Goal: Task Accomplishment & Management: Complete application form

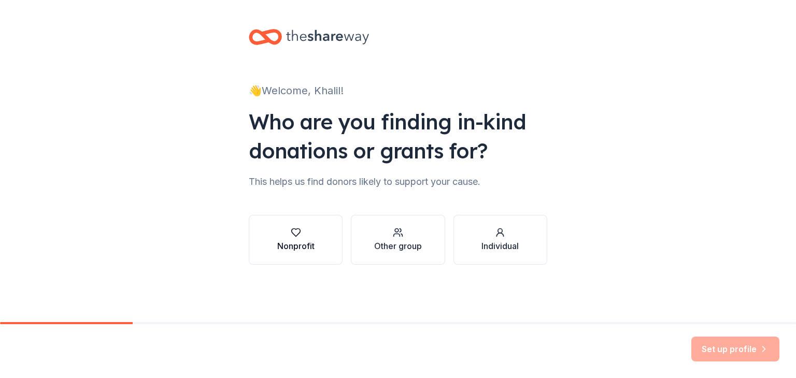
click at [266, 243] on button "Nonprofit" at bounding box center [296, 240] width 94 height 50
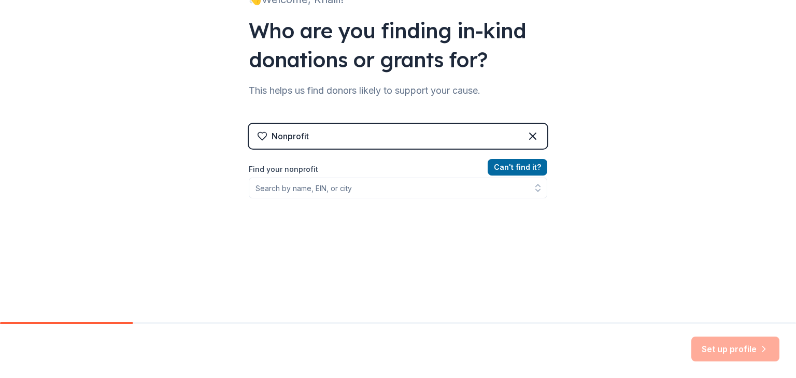
scroll to position [104, 0]
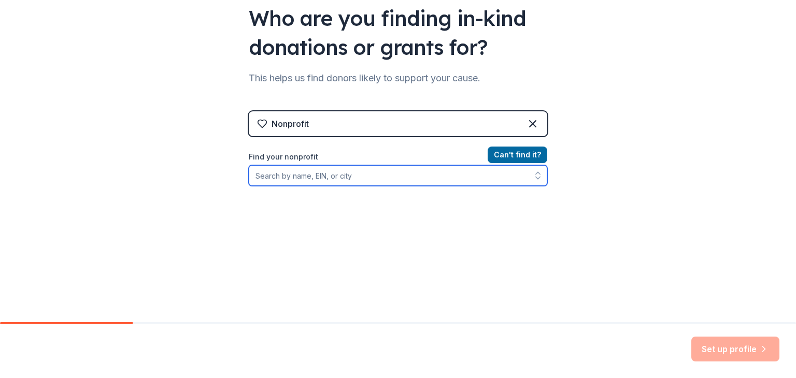
click at [359, 179] on input "Find your nonprofit" at bounding box center [398, 175] width 298 height 21
type input "KLEO"
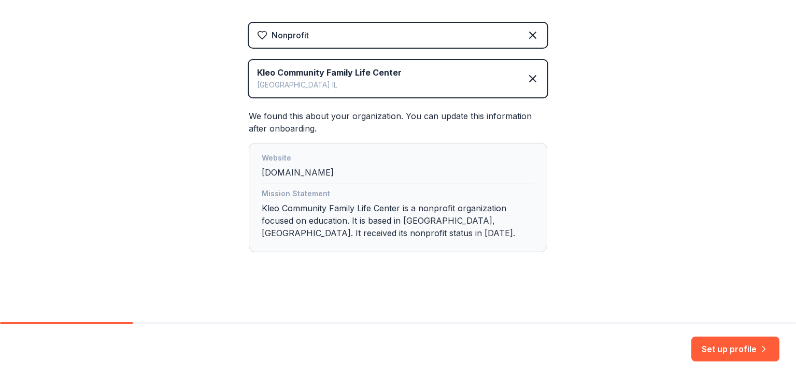
scroll to position [193, 0]
click at [731, 341] on button "Set up profile" at bounding box center [735, 349] width 88 height 25
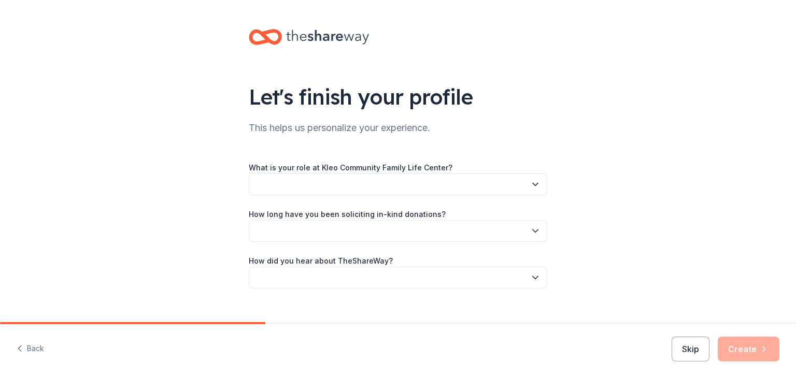
click at [369, 193] on button "button" at bounding box center [398, 185] width 298 height 22
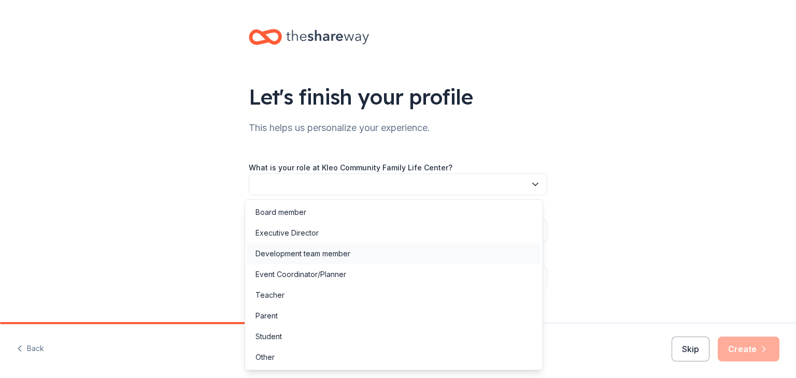
click at [292, 254] on div "Development team member" at bounding box center [302, 254] width 95 height 12
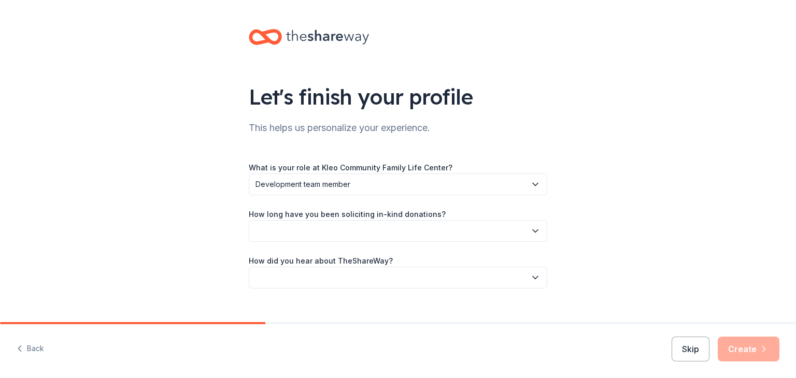
click at [305, 234] on button "button" at bounding box center [398, 231] width 298 height 22
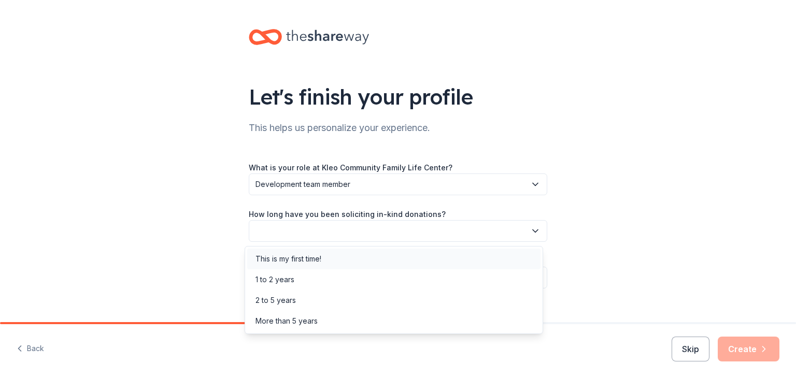
click at [304, 260] on div "This is my first time!" at bounding box center [288, 259] width 66 height 12
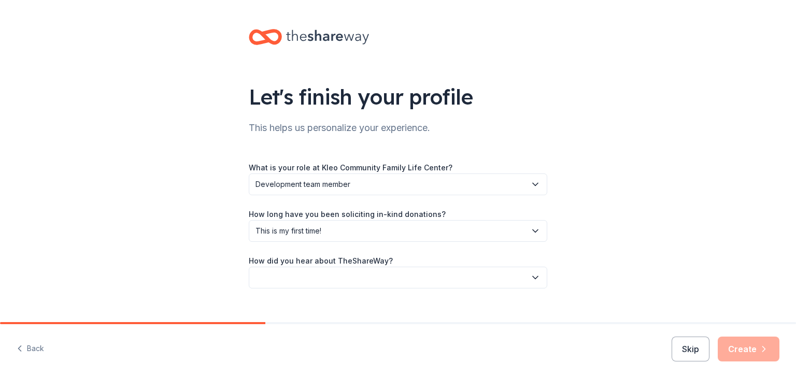
click at [307, 272] on button "button" at bounding box center [398, 278] width 298 height 22
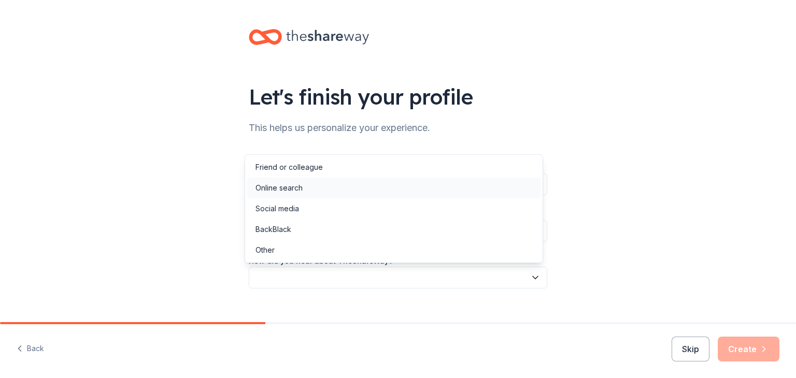
click at [280, 189] on div "Online search" at bounding box center [278, 188] width 47 height 12
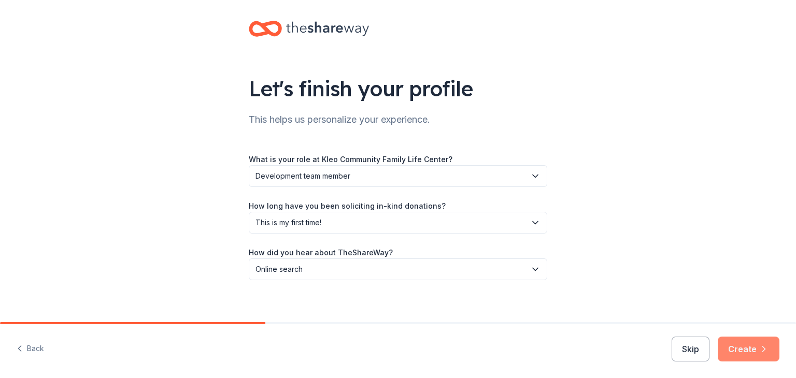
scroll to position [16, 0]
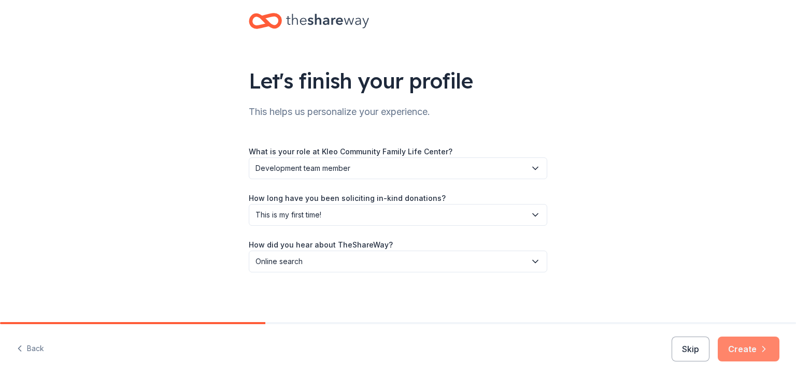
click at [755, 353] on button "Create" at bounding box center [749, 349] width 62 height 25
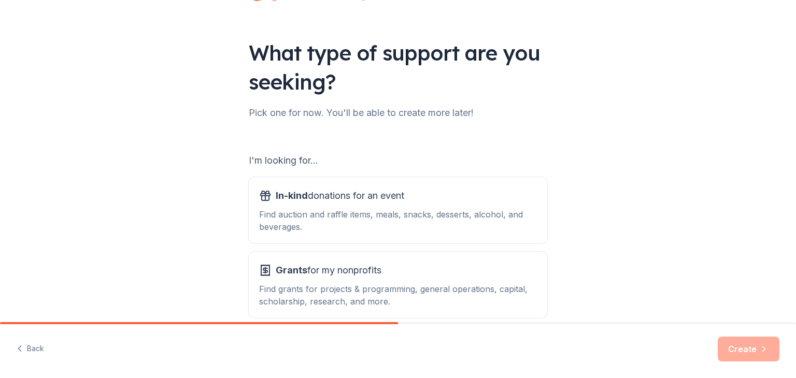
scroll to position [96, 0]
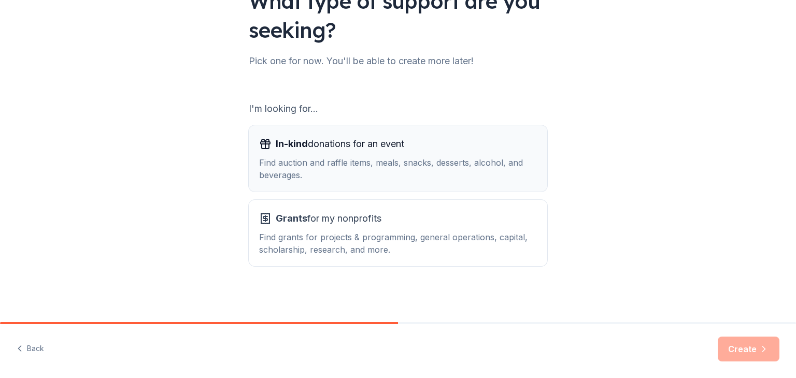
click at [303, 149] on span "In-kind donations for an event" at bounding box center [340, 144] width 128 height 17
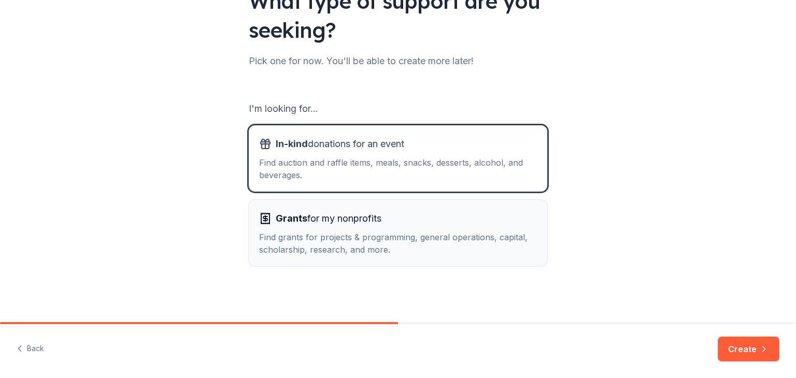
drag, startPoint x: 244, startPoint y: 237, endPoint x: 249, endPoint y: 235, distance: 5.8
click at [248, 235] on div "What type of support are you seeking? Pick one for now. You'll be able to creat…" at bounding box center [398, 113] width 332 height 418
click at [274, 234] on div "Find grants for projects & programming, general operations, capital, scholarshi…" at bounding box center [398, 243] width 278 height 25
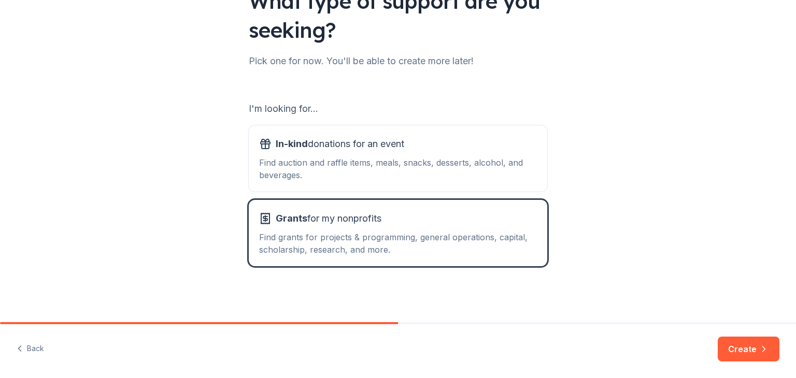
click at [199, 218] on div "What type of support are you seeking? Pick one for now. You'll be able to creat…" at bounding box center [398, 113] width 796 height 418
click at [280, 165] on div "Find auction and raffle items, meals, snacks, desserts, alcohol, and beverages." at bounding box center [398, 168] width 278 height 25
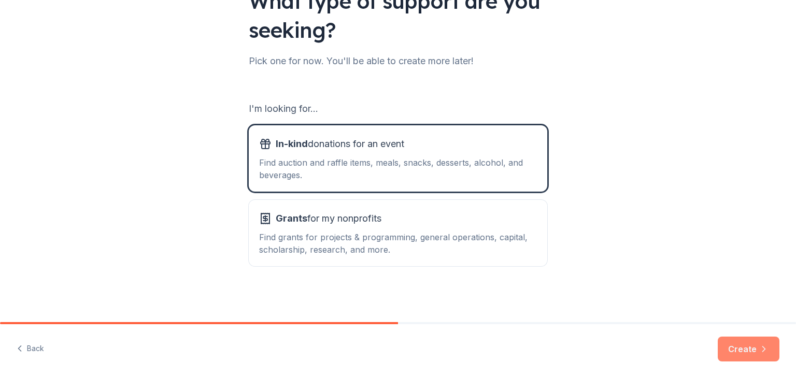
click at [754, 348] on button "Create" at bounding box center [749, 349] width 62 height 25
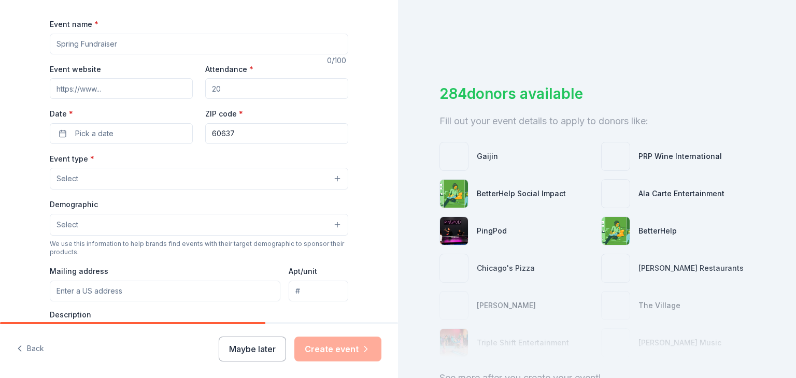
scroll to position [207, 0]
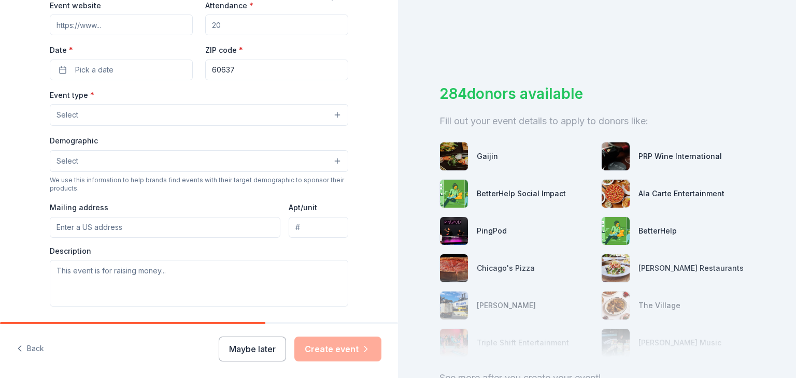
click at [148, 115] on button "Select" at bounding box center [199, 115] width 298 height 22
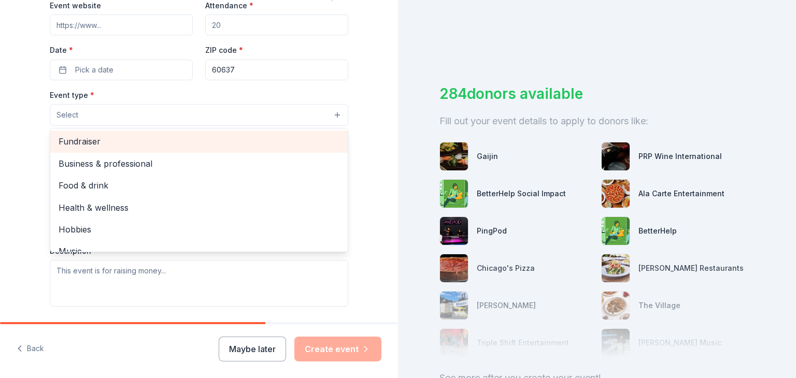
click at [151, 143] on span "Fundraiser" at bounding box center [199, 141] width 281 height 13
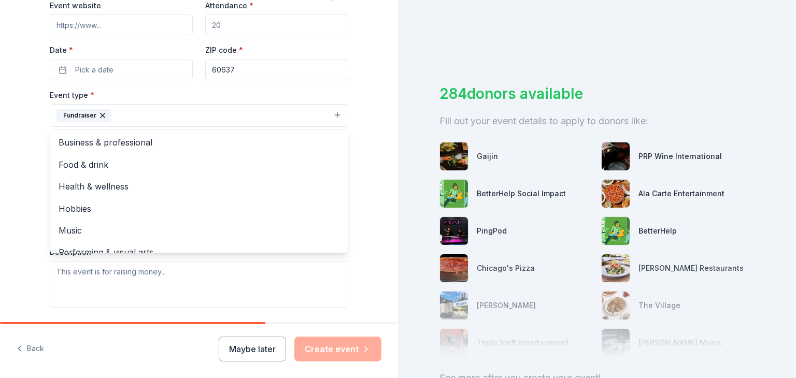
click at [33, 187] on div "Tell us about your event. We'll find in-kind donations you can apply for. Event…" at bounding box center [199, 138] width 332 height 691
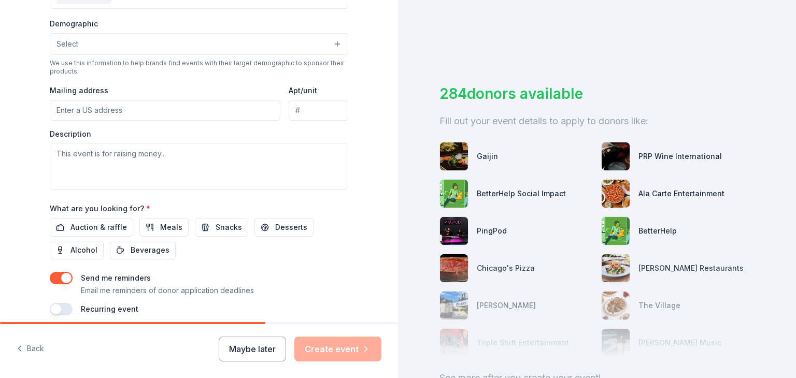
scroll to position [363, 0]
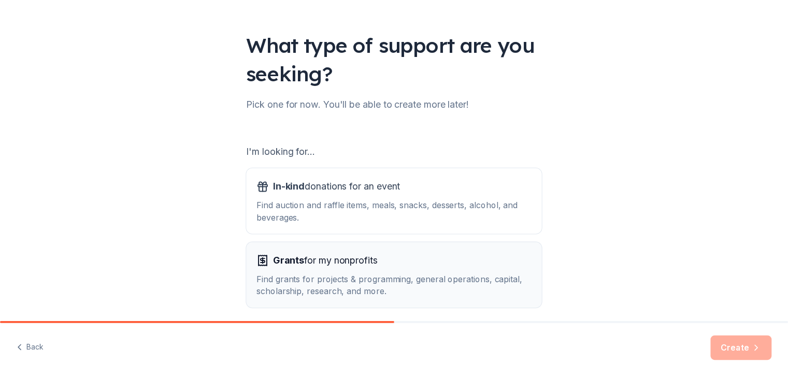
scroll to position [96, 0]
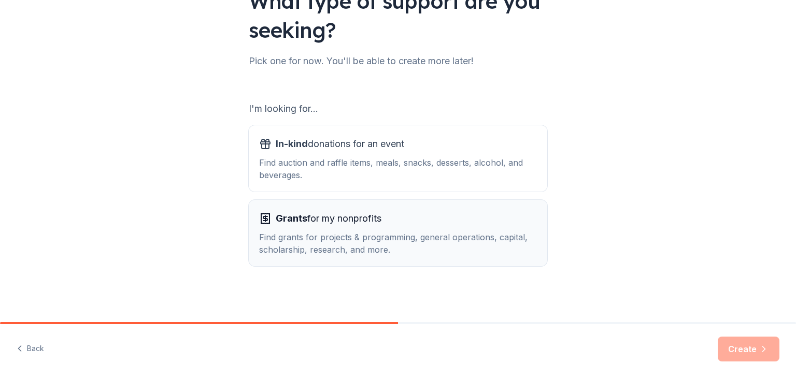
click at [390, 238] on div "Find grants for projects & programming, general operations, capital, scholarshi…" at bounding box center [398, 243] width 278 height 25
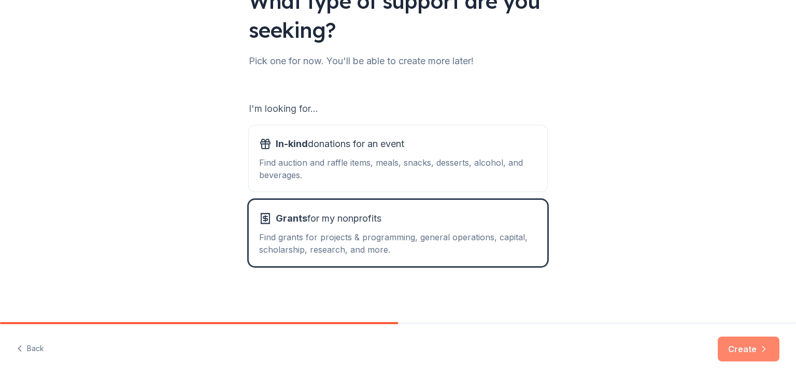
click at [745, 337] on button "Create" at bounding box center [749, 349] width 62 height 25
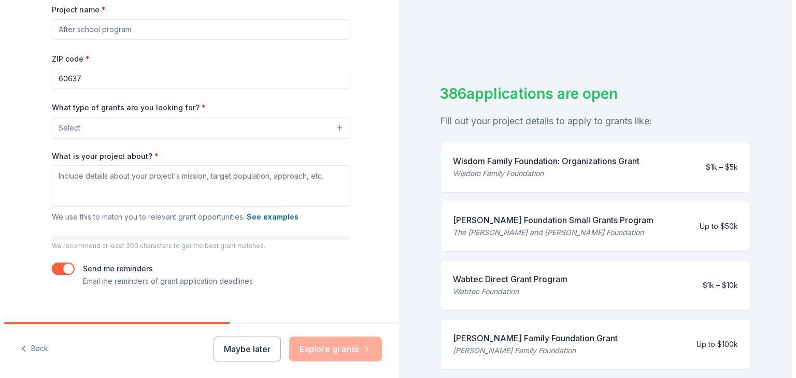
scroll to position [174, 0]
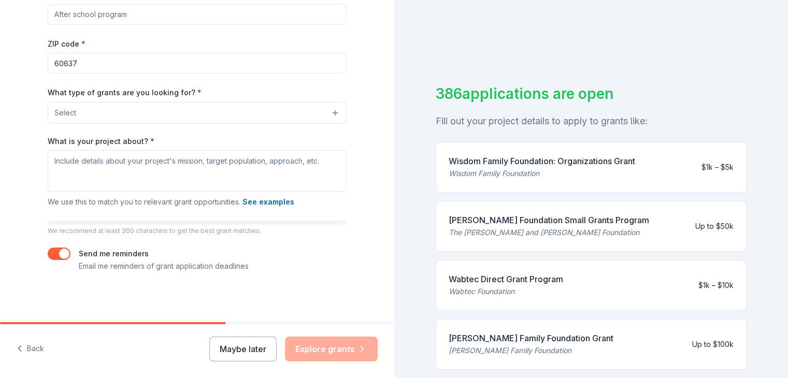
click at [204, 111] on button "Select" at bounding box center [197, 113] width 298 height 22
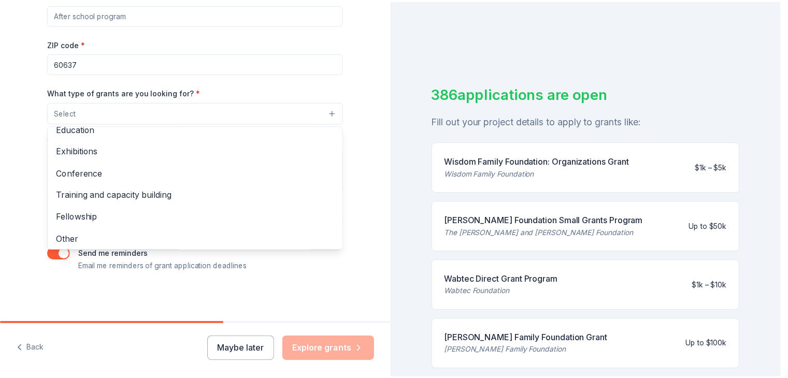
scroll to position [122, 0]
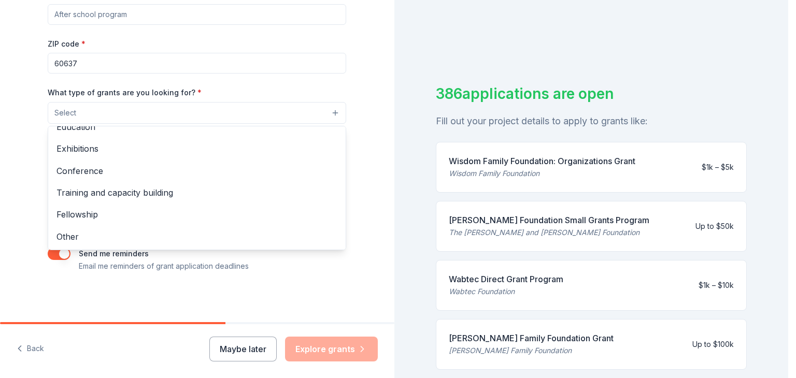
click at [242, 73] on div "Project name * ZIP code * 60637 What type of grants are you looking for? * Sele…" at bounding box center [197, 130] width 298 height 284
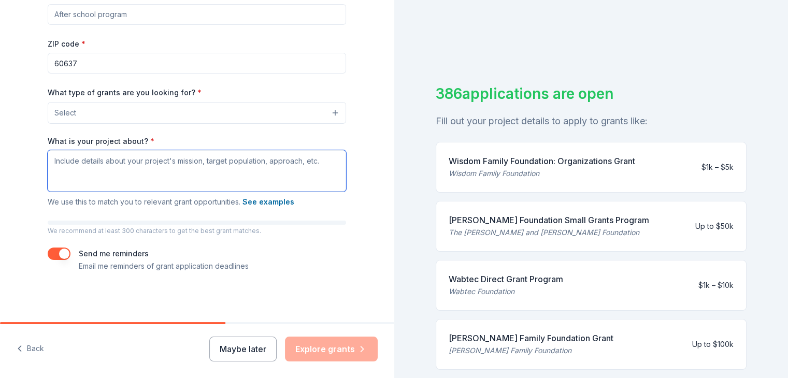
click at [198, 160] on textarea "What is your project about? *" at bounding box center [197, 170] width 298 height 41
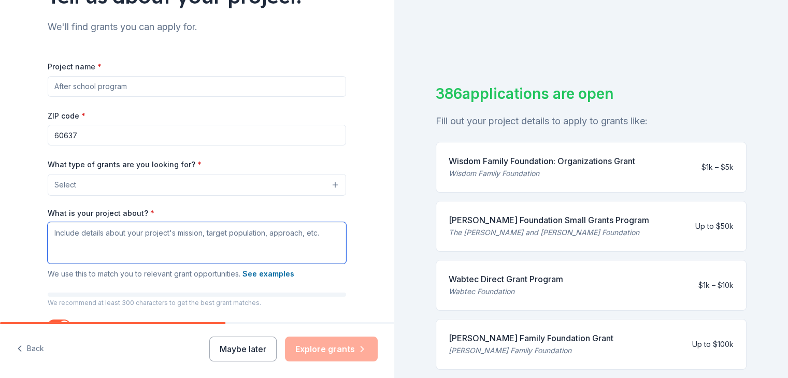
scroll to position [18, 0]
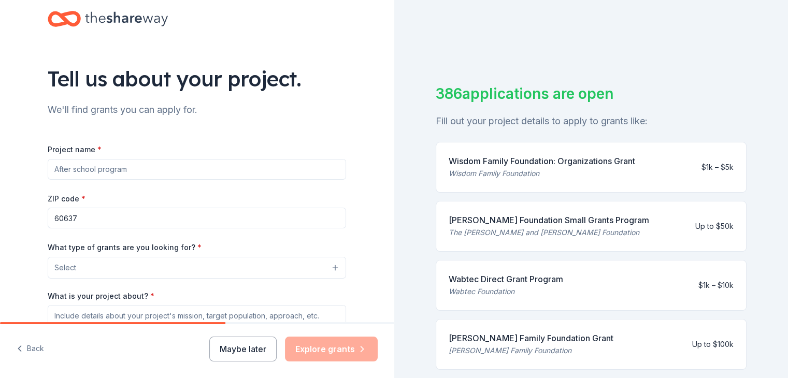
click at [169, 174] on input "Project name *" at bounding box center [197, 169] width 298 height 21
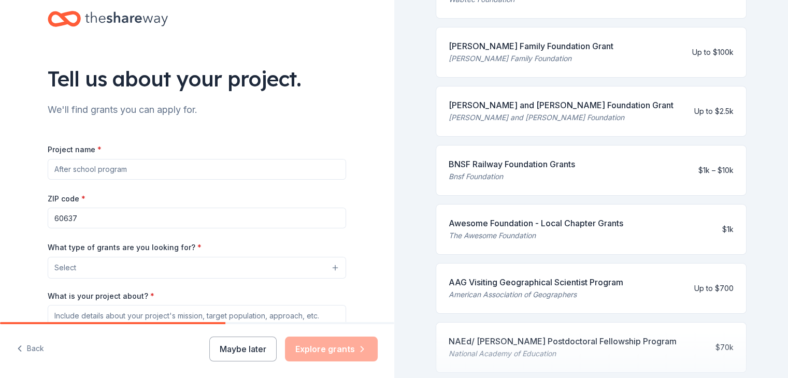
scroll to position [189, 0]
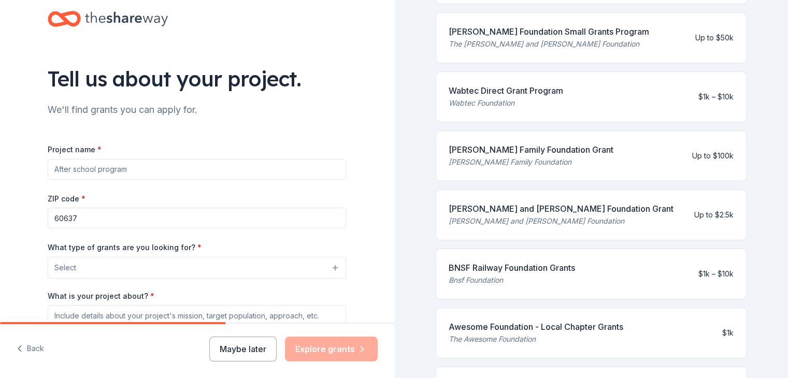
drag, startPoint x: 89, startPoint y: 184, endPoint x: 97, endPoint y: 178, distance: 10.8
click at [92, 182] on div "Project name * ZIP code * 60637 What type of grants are you looking for? * Sele…" at bounding box center [197, 285] width 298 height 284
click at [105, 172] on input "Project name *" at bounding box center [197, 169] width 298 height 21
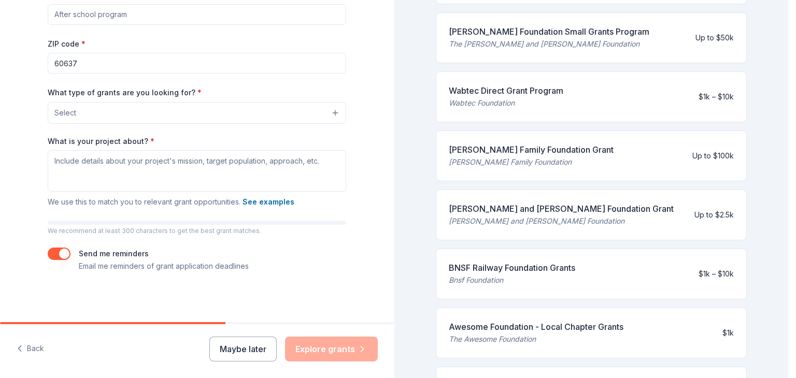
click at [212, 109] on button "Select" at bounding box center [197, 113] width 298 height 22
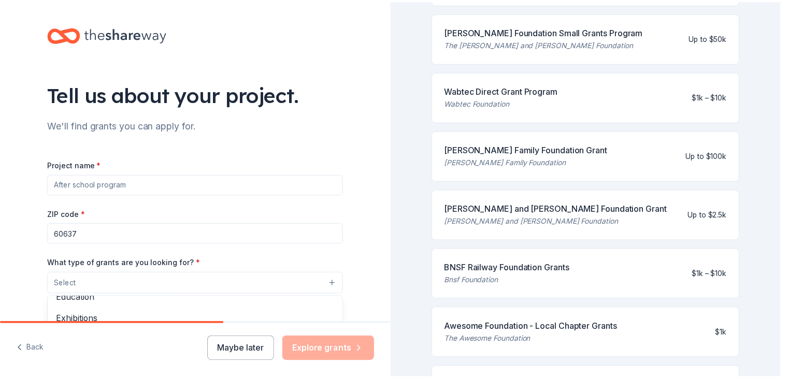
scroll to position [0, 0]
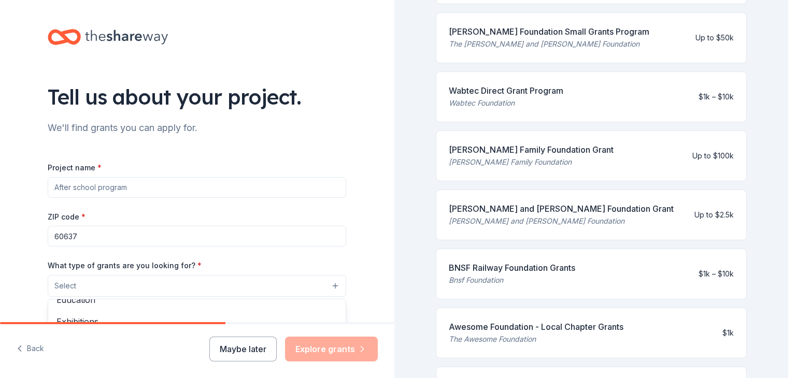
click at [32, 348] on div "Tell us about your project. We'll find grants you can apply for. Project name *…" at bounding box center [197, 189] width 394 height 378
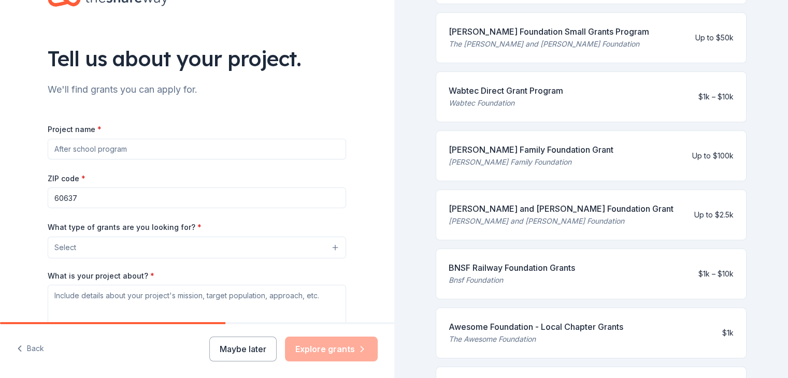
scroll to position [45, 0]
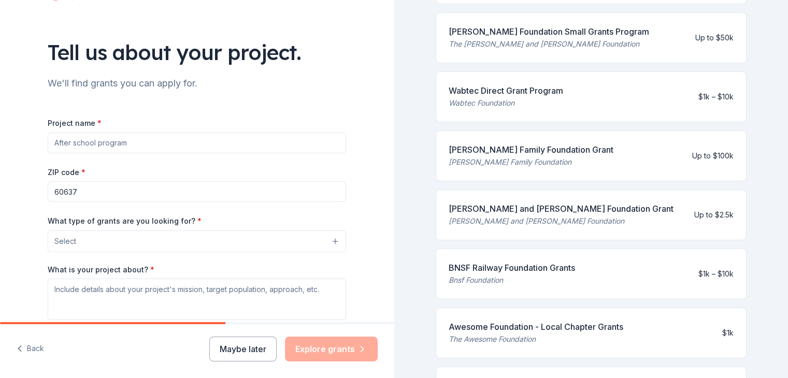
drag, startPoint x: 216, startPoint y: 321, endPoint x: 304, endPoint y: 305, distance: 90.1
click at [303, 306] on div "What is your project about? * We use this to match you to relevant grant opport…" at bounding box center [197, 301] width 298 height 73
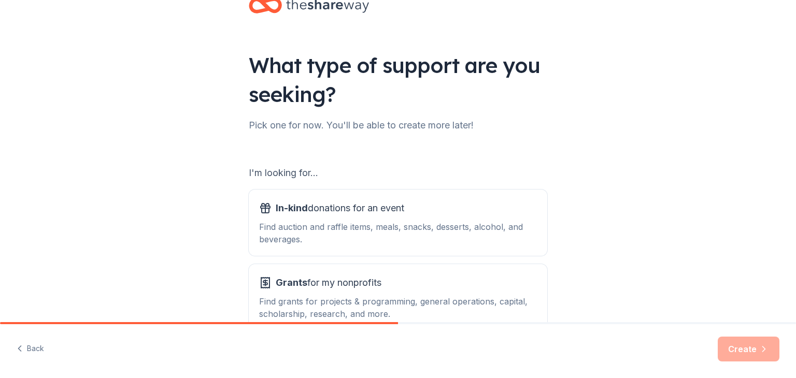
scroll to position [96, 0]
